Goal: Task Accomplishment & Management: Manage account settings

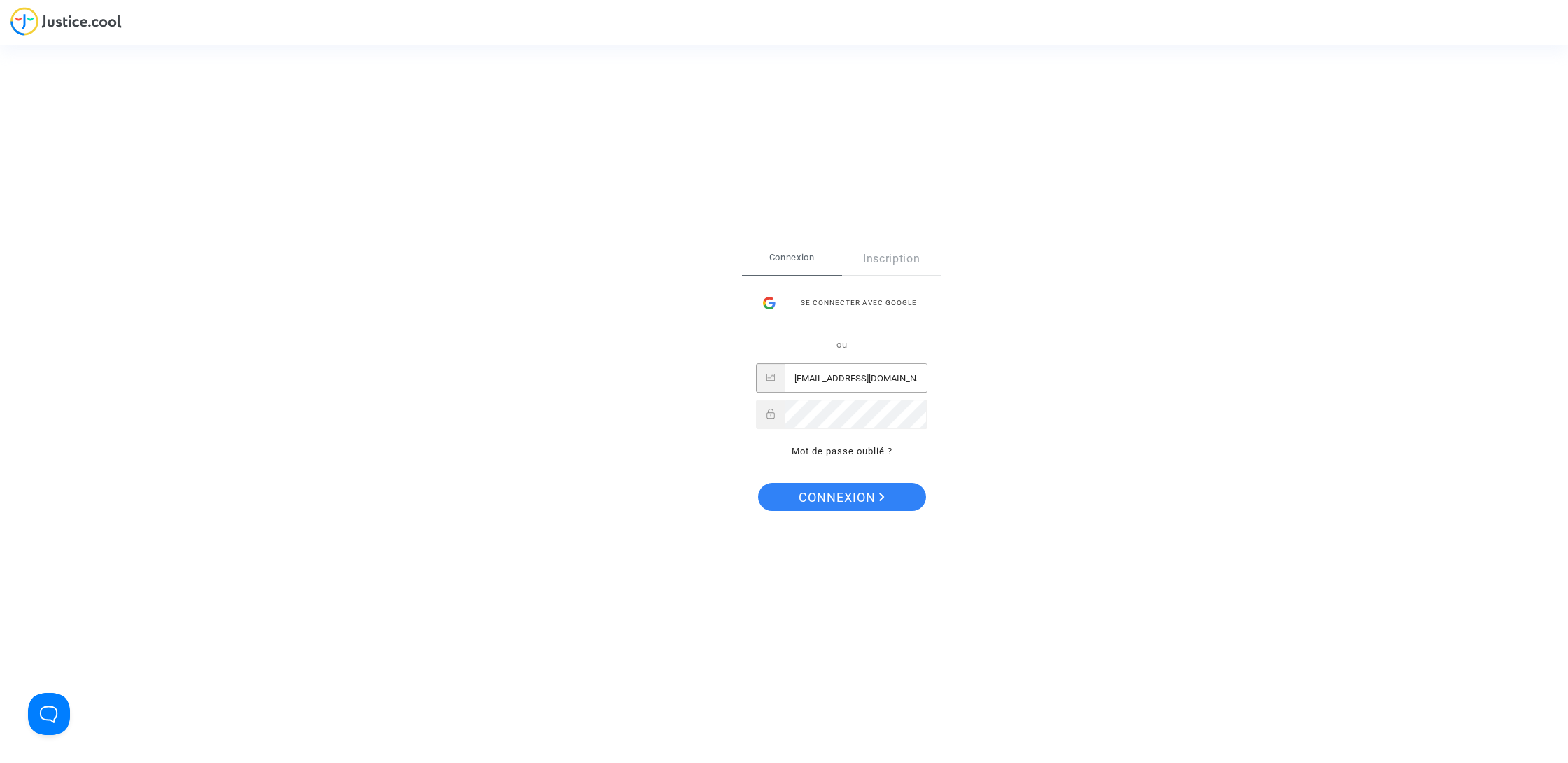
type input "lemounierflorian@yahoo.fr"
click at [841, 496] on button "Connexion" at bounding box center [842, 496] width 168 height 28
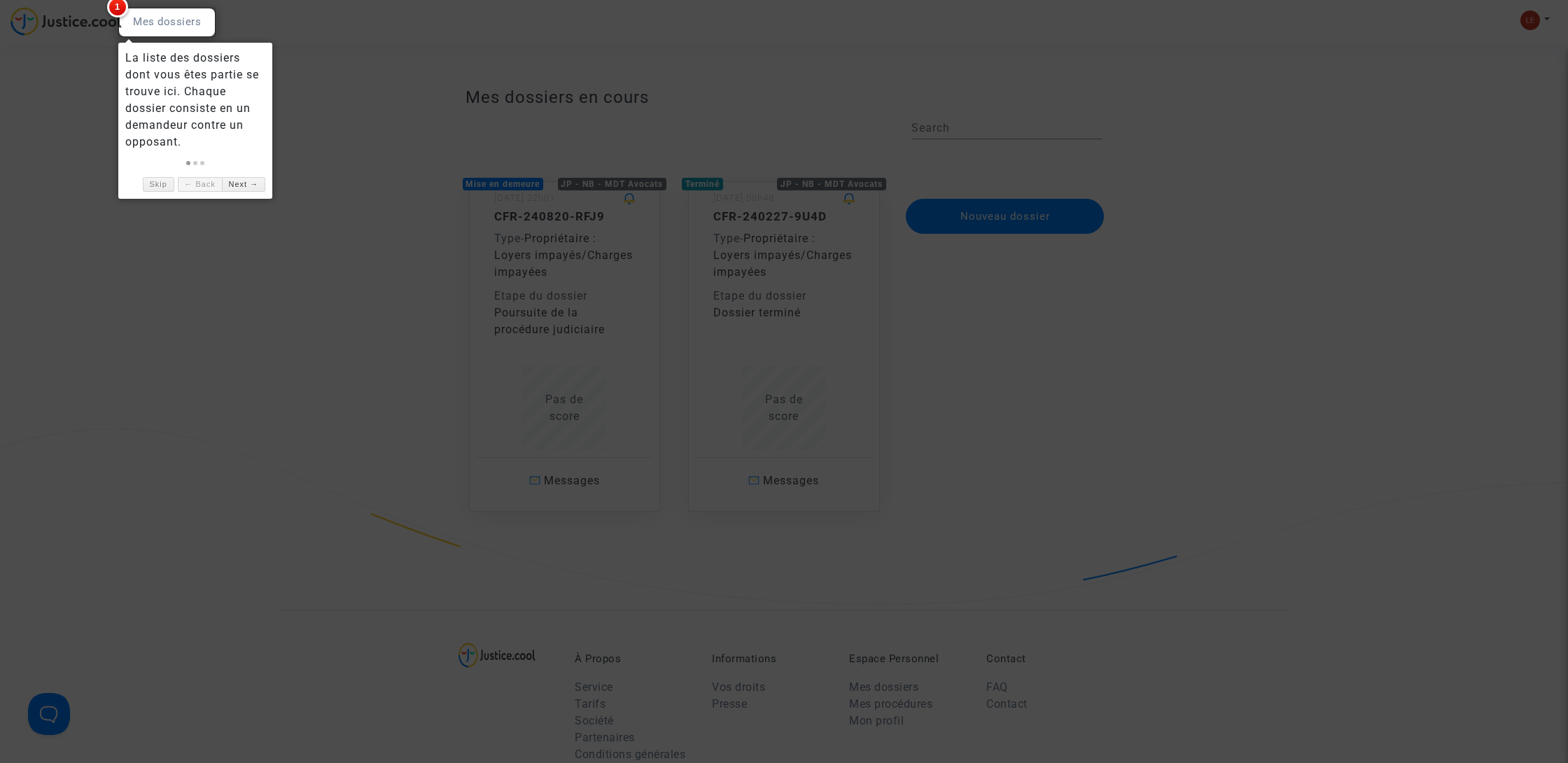
click at [548, 348] on div at bounding box center [784, 381] width 1568 height 763
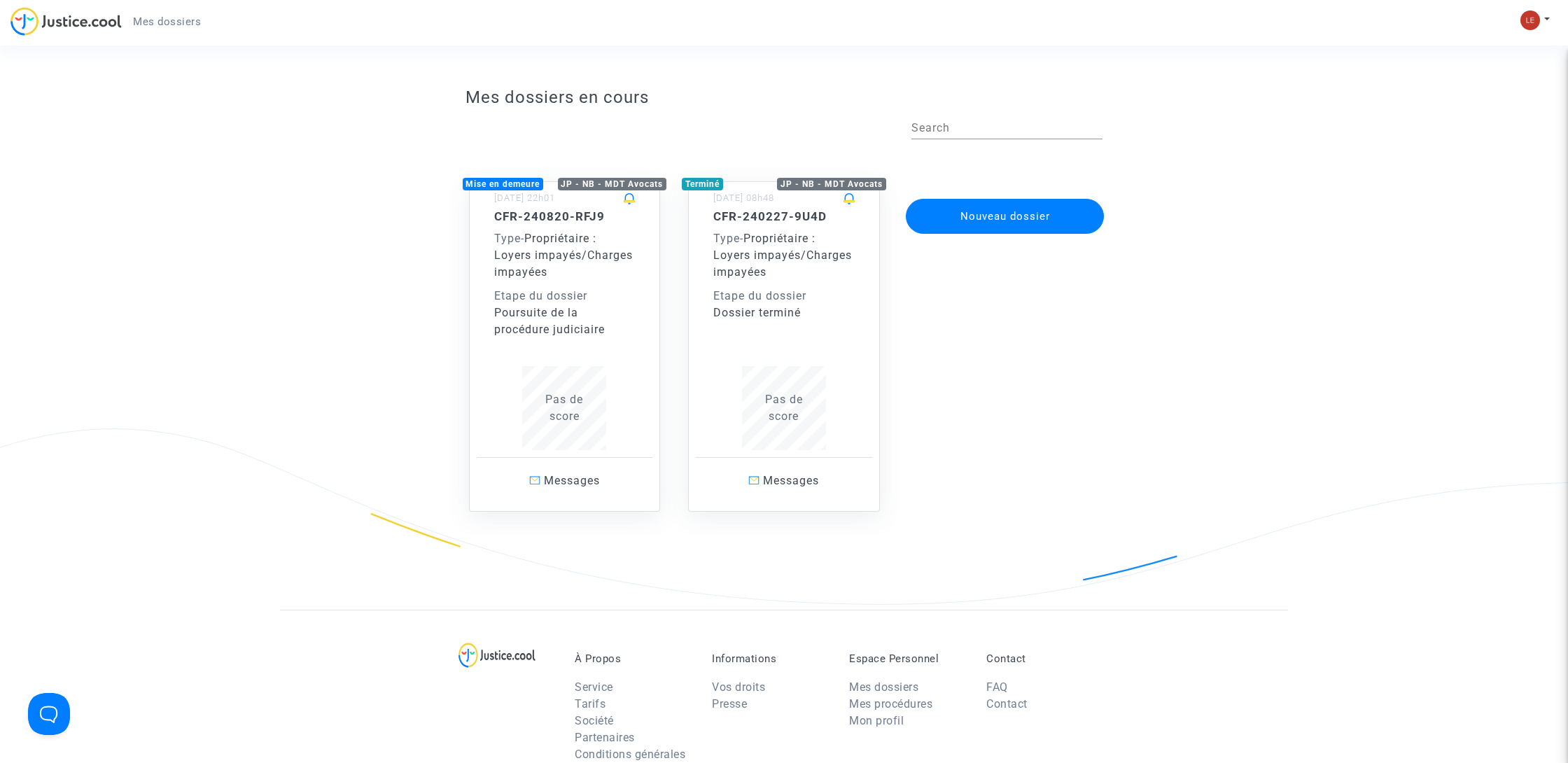
click at [546, 318] on div "Poursuite de la procédure judiciaire" at bounding box center [565, 321] width 141 height 34
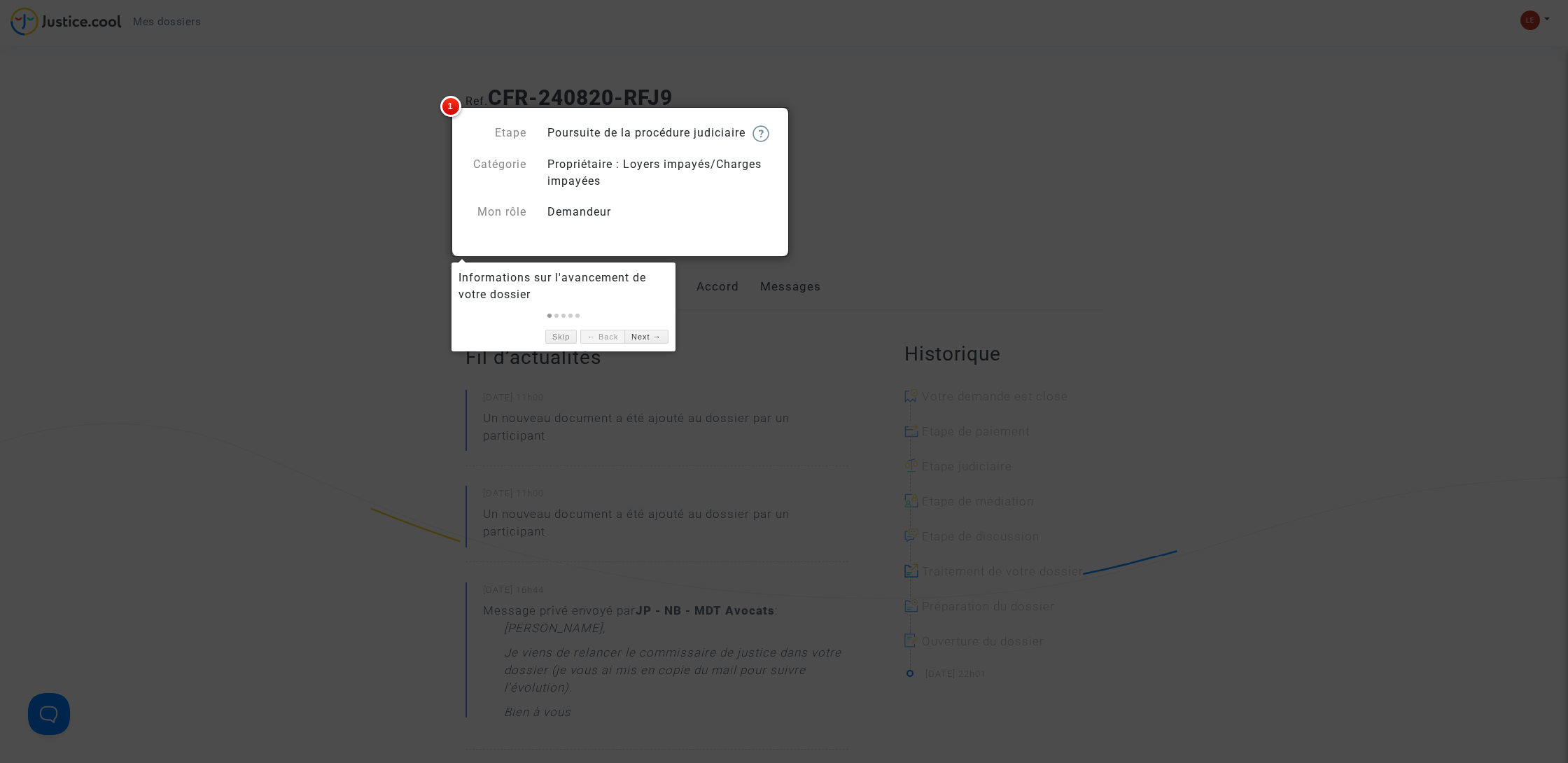
scroll to position [9, 0]
click at [656, 327] on link "Next →" at bounding box center [646, 334] width 44 height 15
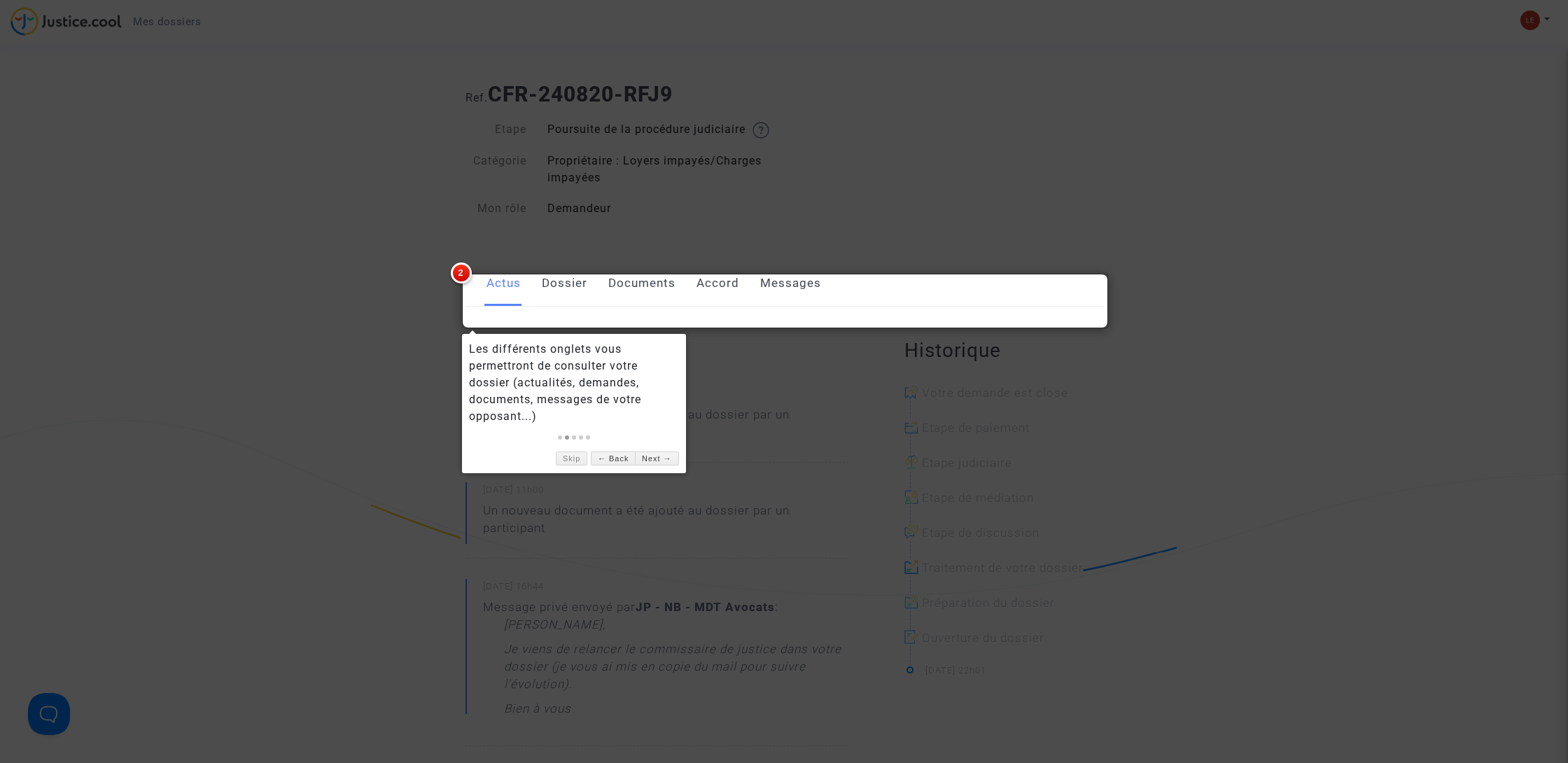
click at [566, 470] on div "Les différents onglets vous permettront de consulter votre dossier (actualités,…" at bounding box center [573, 404] width 224 height 139
click at [572, 462] on link "Skip" at bounding box center [572, 459] width 32 height 15
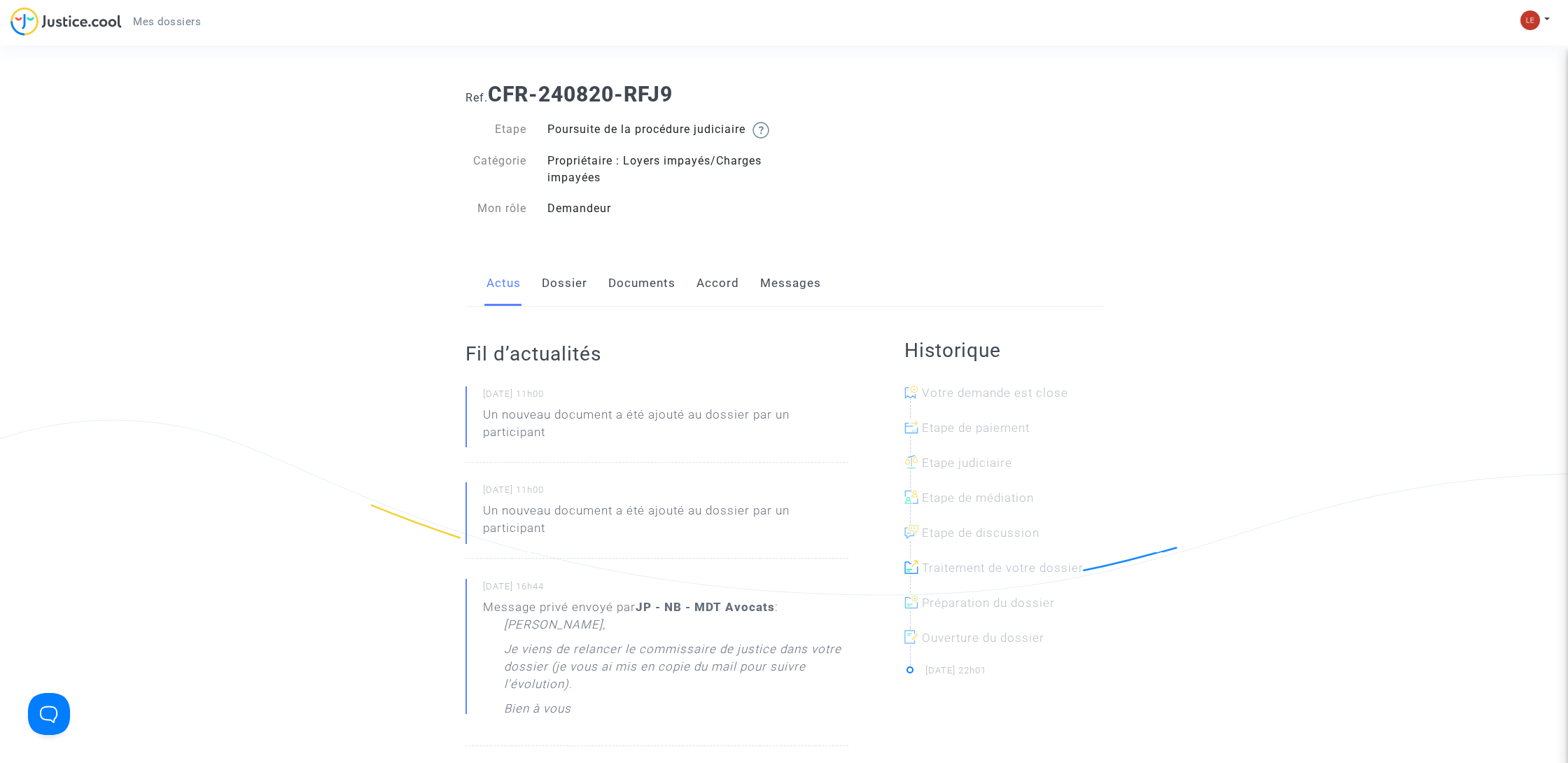
click at [647, 295] on link "Documents" at bounding box center [642, 283] width 67 height 46
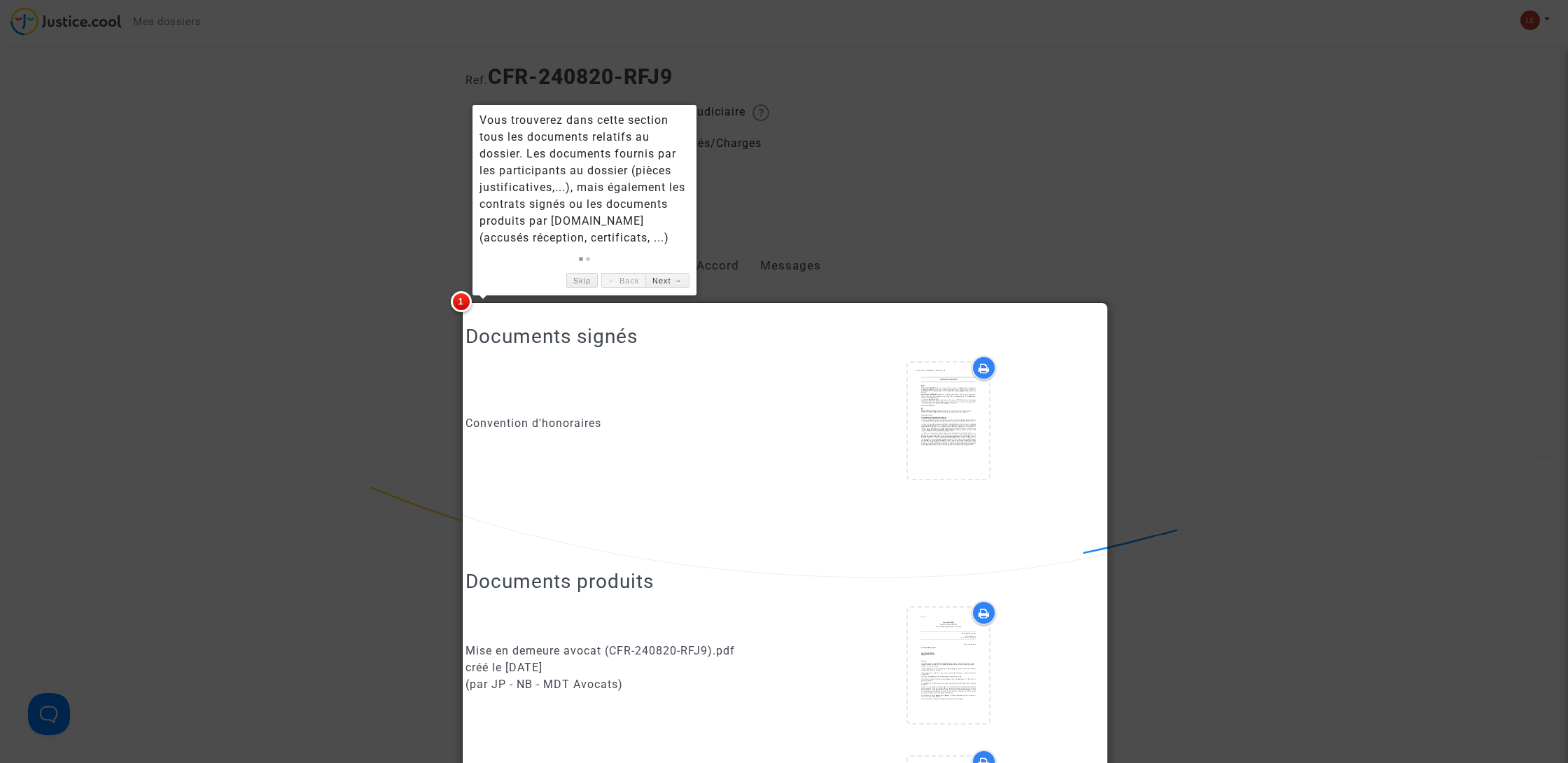
scroll to position [30, 0]
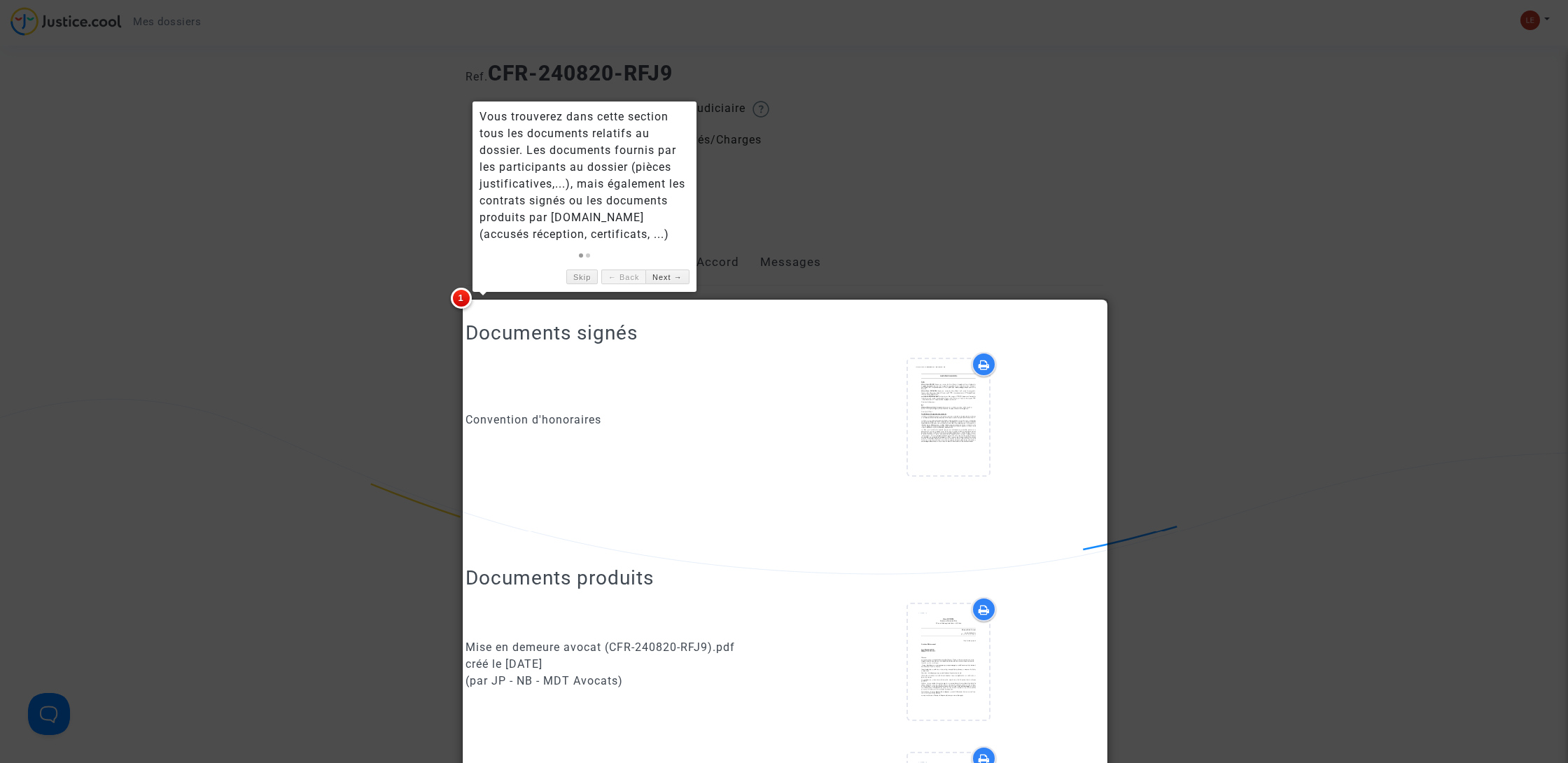
click at [589, 269] on div "Skip ← Back Next →" at bounding box center [584, 274] width 210 height 22
click at [584, 274] on link "Skip" at bounding box center [583, 277] width 32 height 15
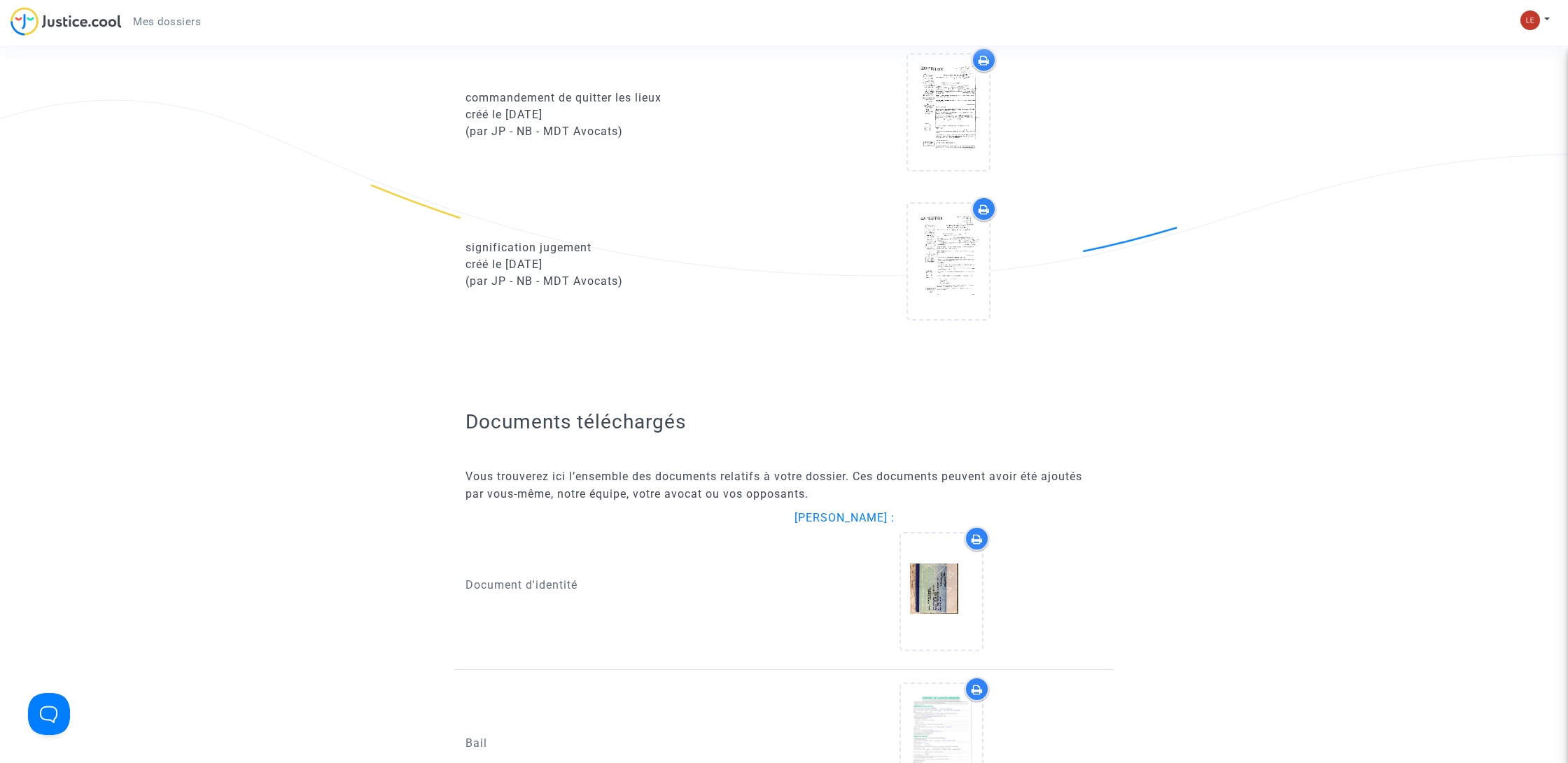
scroll to position [2073, 0]
click at [964, 274] on icon at bounding box center [949, 261] width 45 height 44
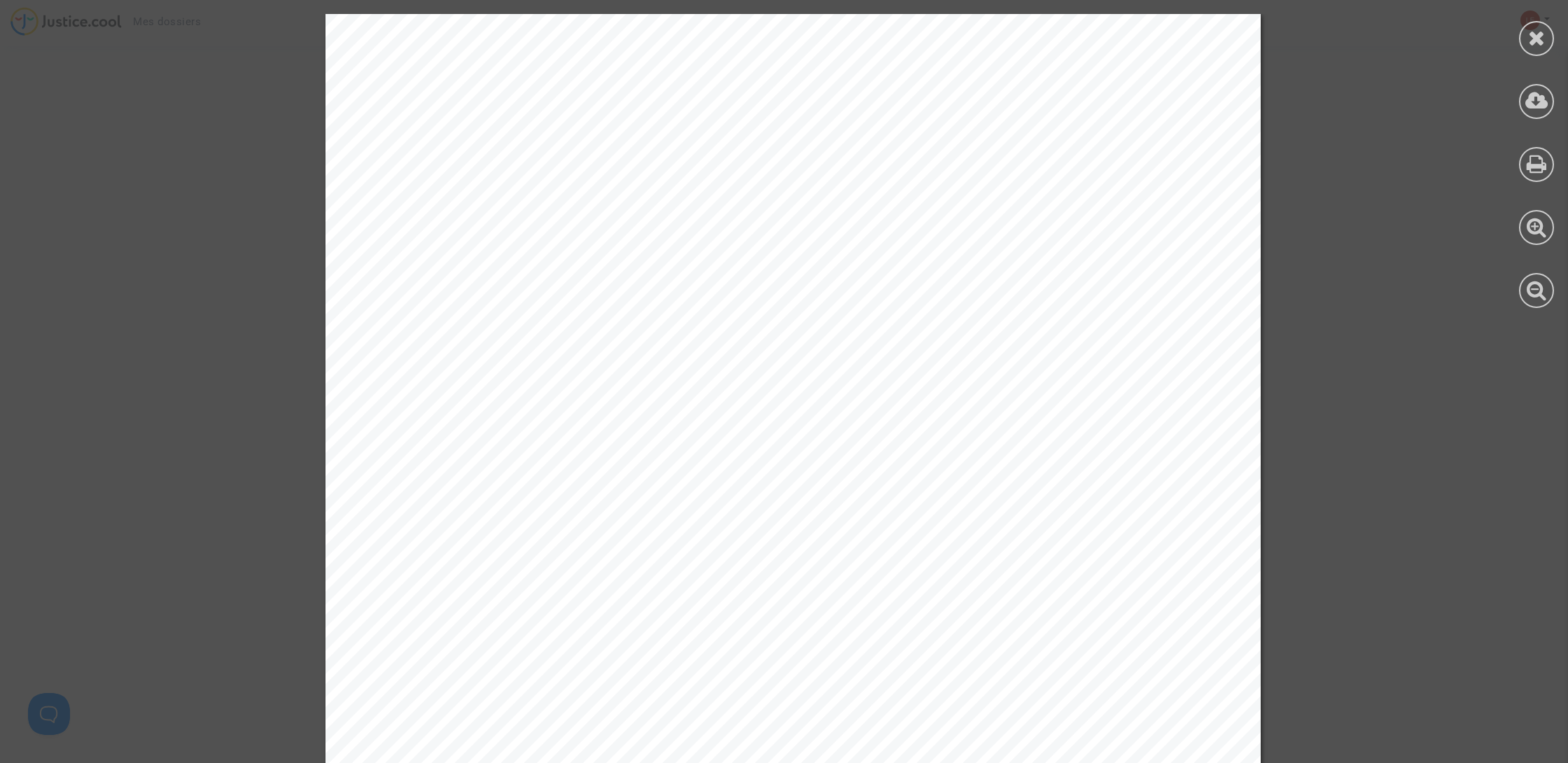
scroll to position [0, 0]
click at [1533, 39] on icon at bounding box center [1537, 38] width 18 height 21
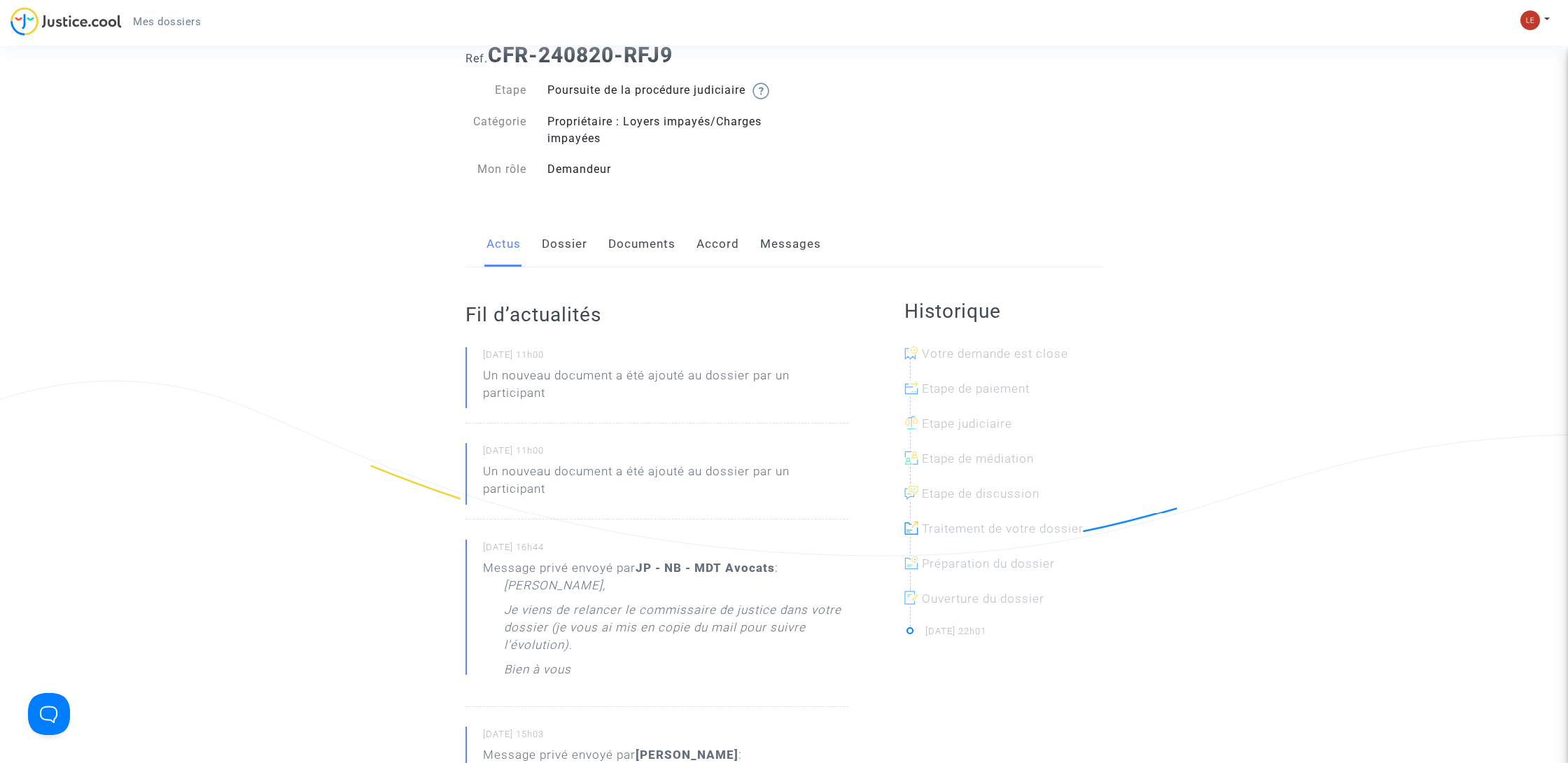
scroll to position [47, 0]
click at [661, 264] on link "Documents" at bounding box center [642, 245] width 67 height 46
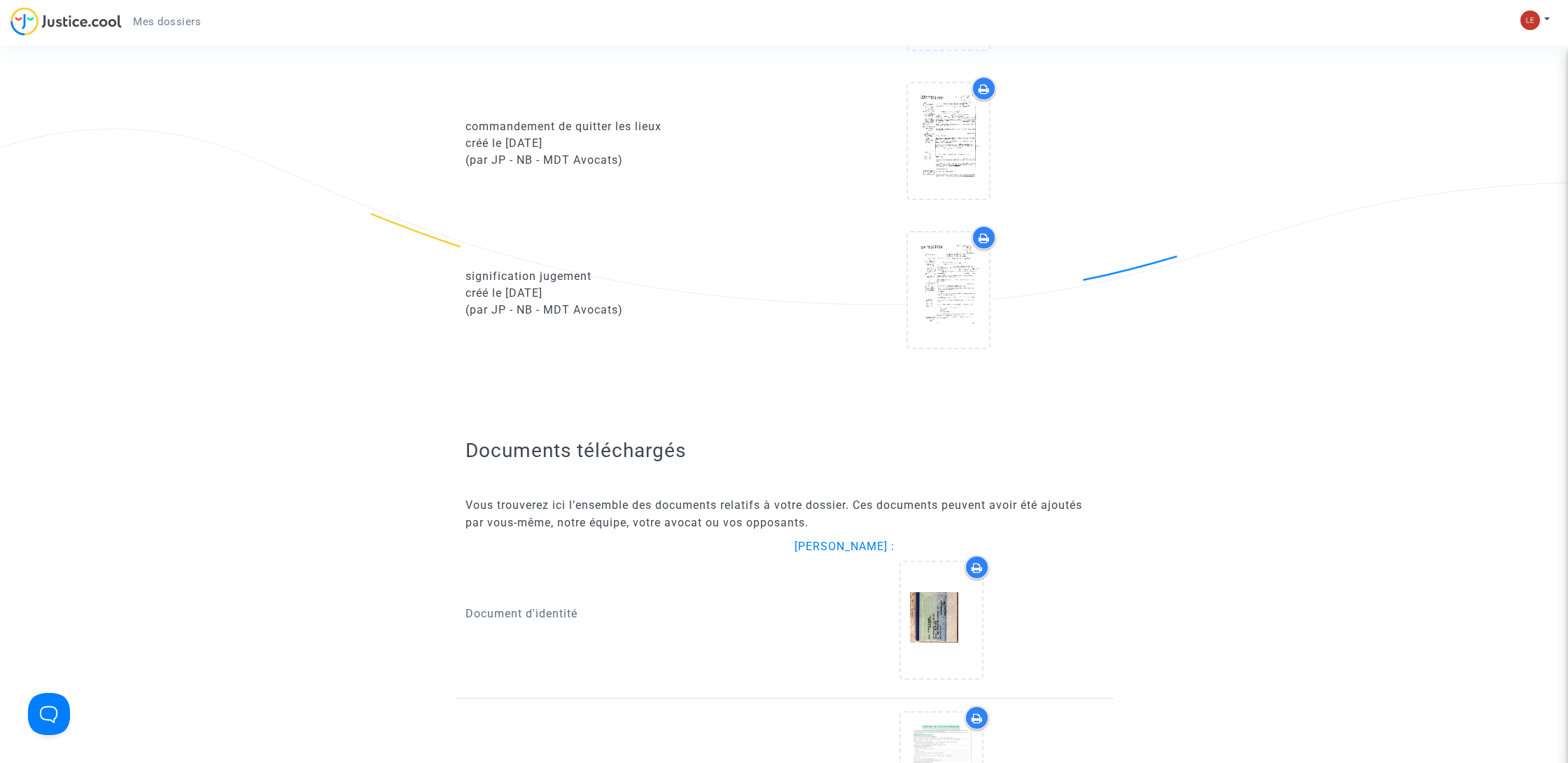
scroll to position [2044, 0]
click at [942, 314] on icon at bounding box center [949, 290] width 45 height 44
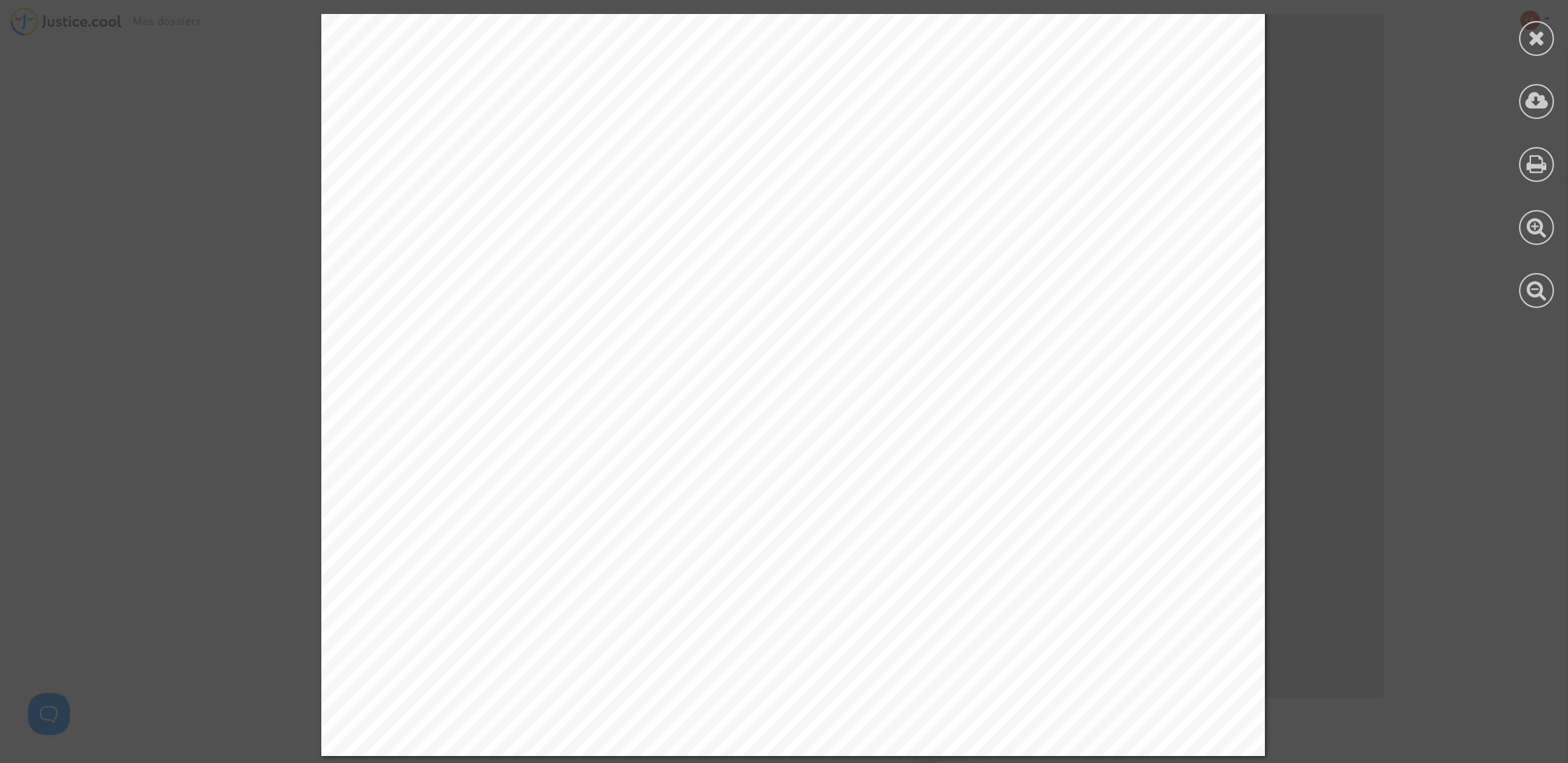
scroll to position [1936, 0]
click at [1521, 39] on div at bounding box center [1537, 39] width 35 height 35
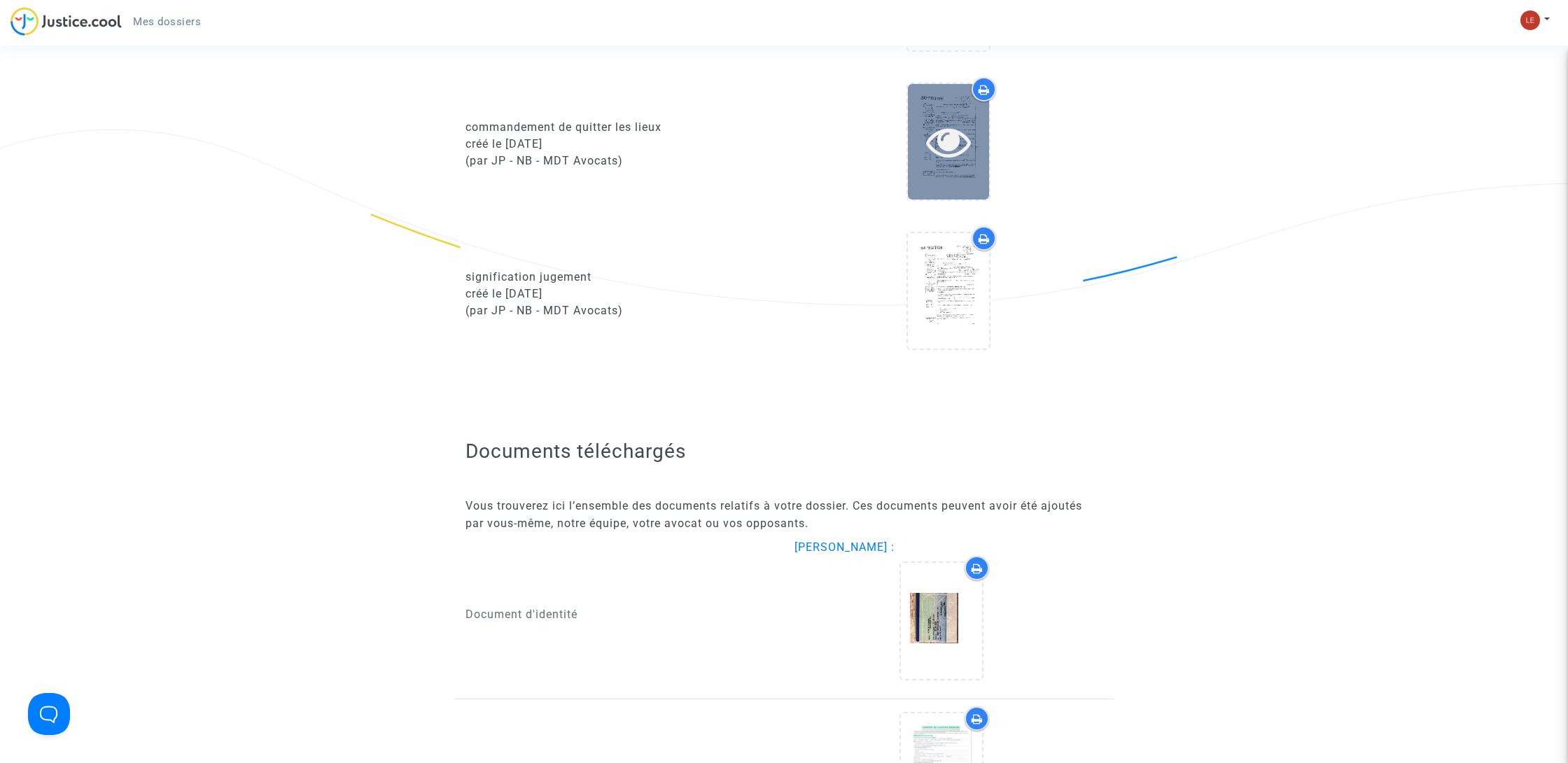
click at [936, 154] on icon at bounding box center [949, 141] width 45 height 44
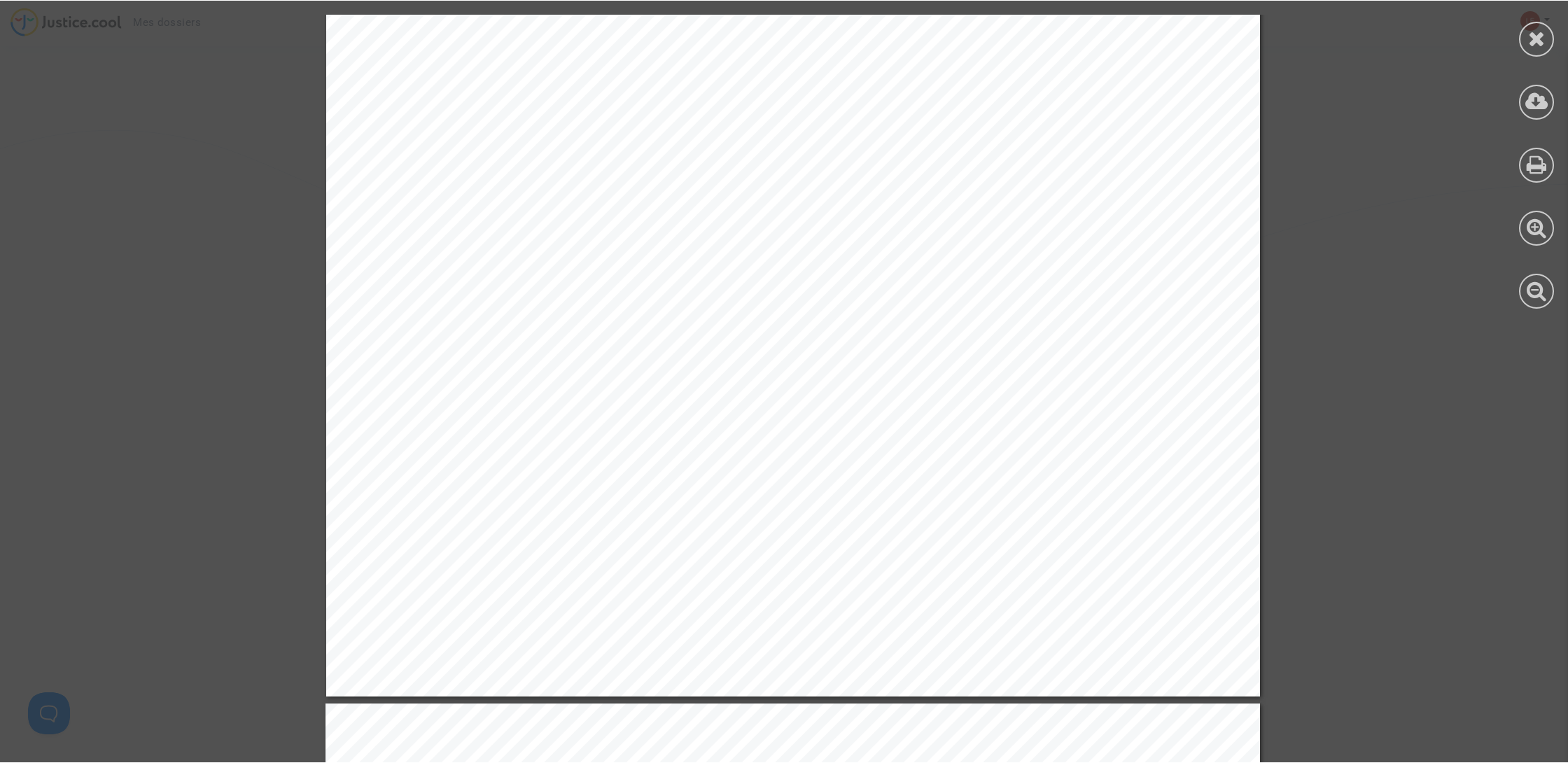
scroll to position [2048, 0]
